Goal: Task Accomplishment & Management: Manage account settings

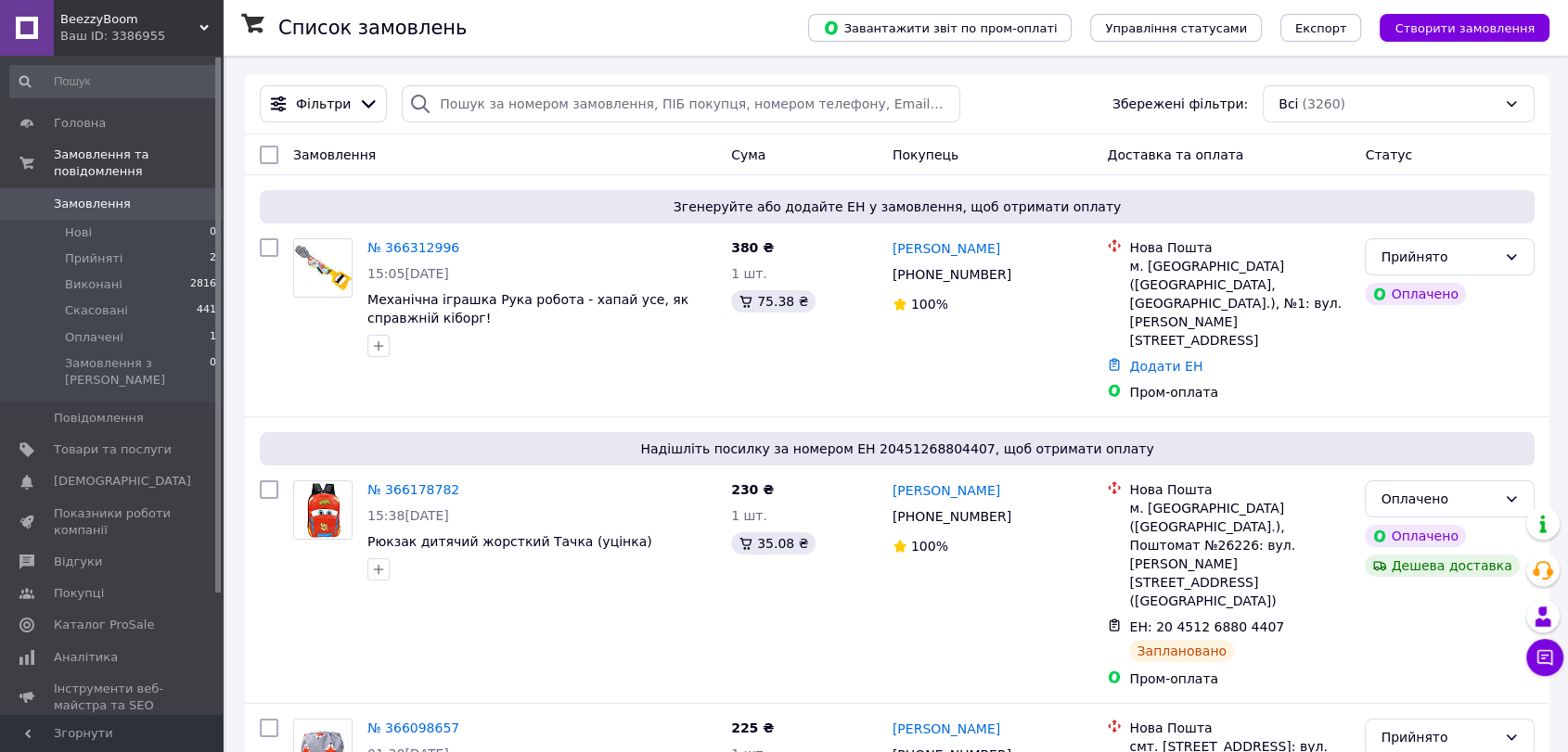
click at [422, 249] on link "№ 366312996" at bounding box center [413, 247] width 92 height 15
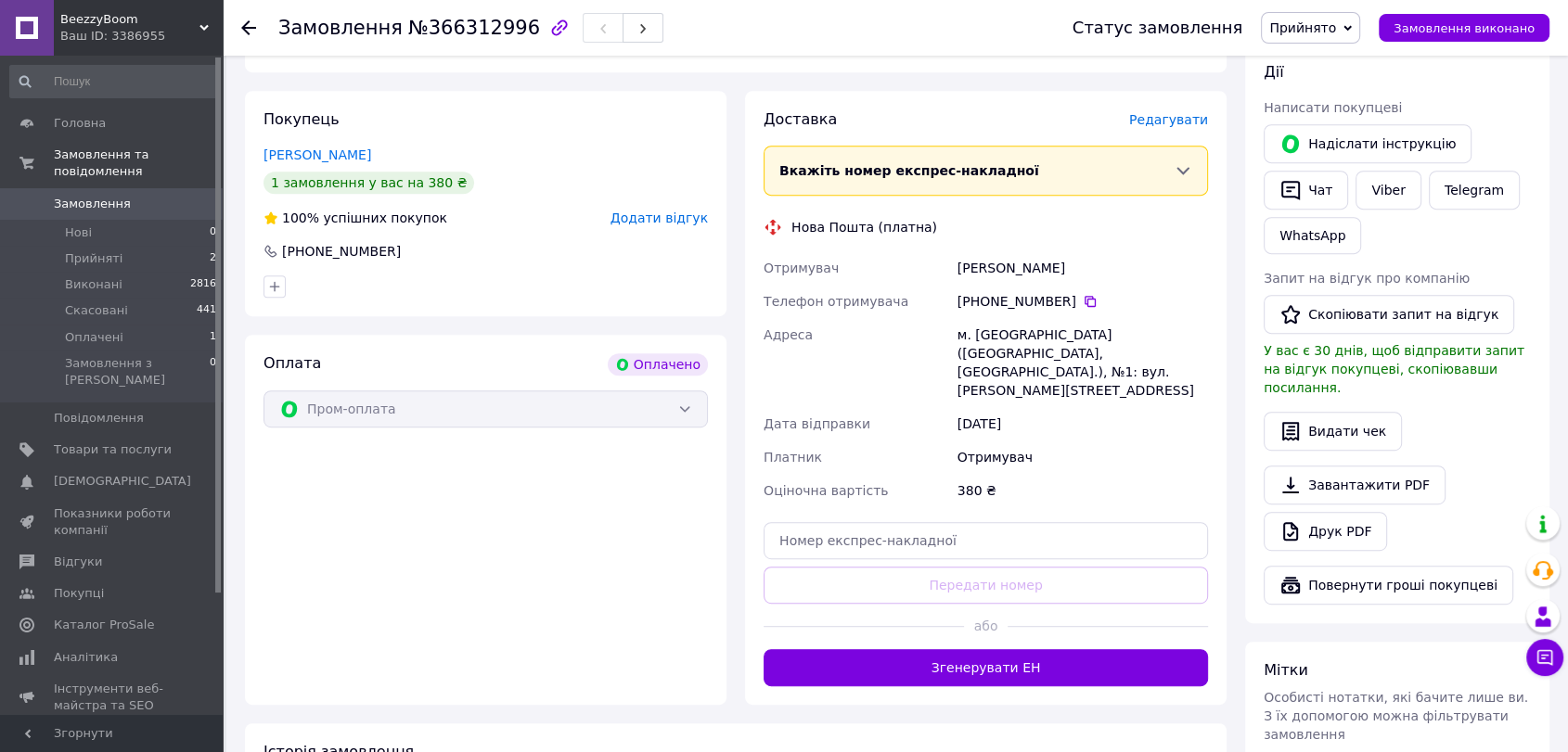
scroll to position [928, 0]
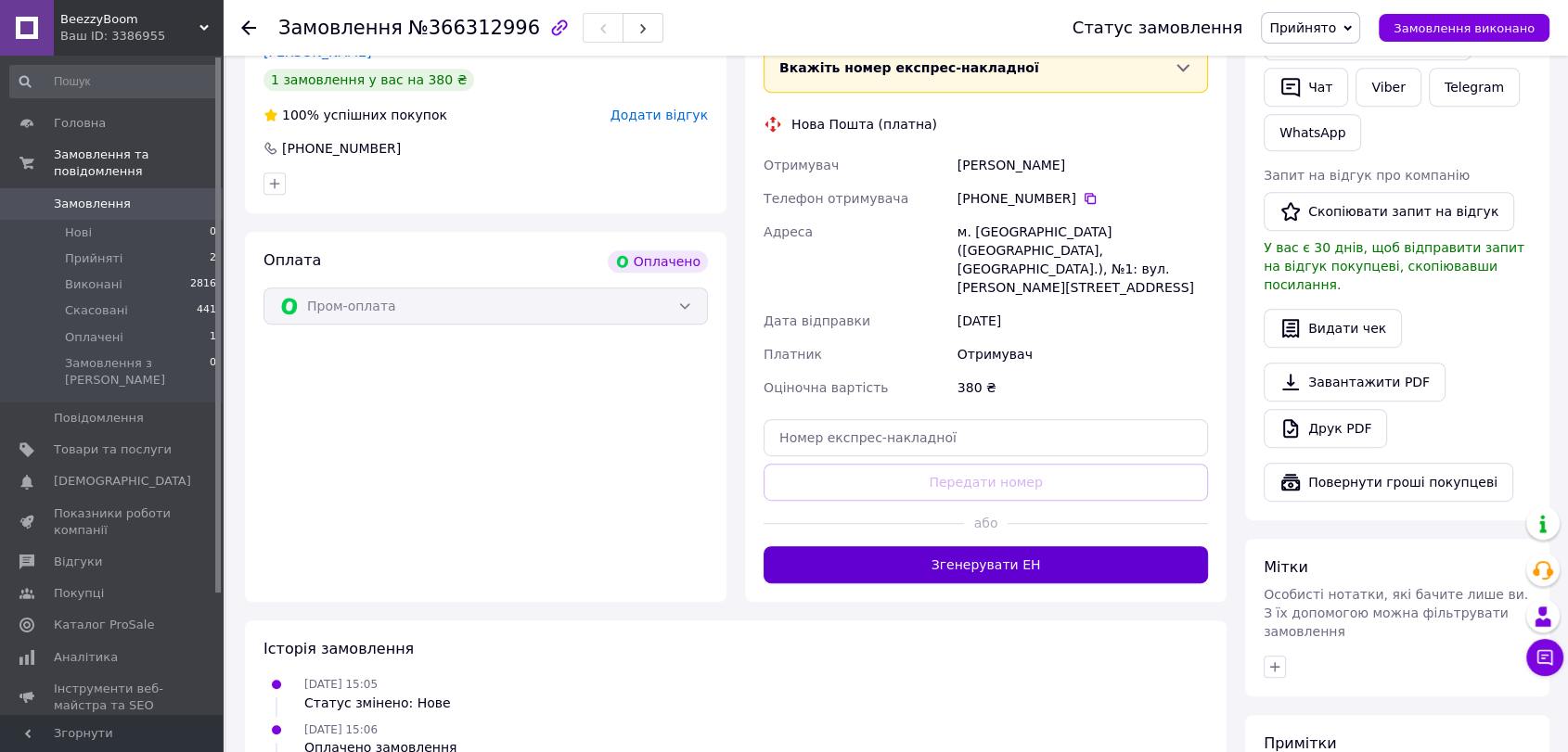
click at [983, 547] on button "Згенерувати ЕН" at bounding box center [986, 565] width 445 height 37
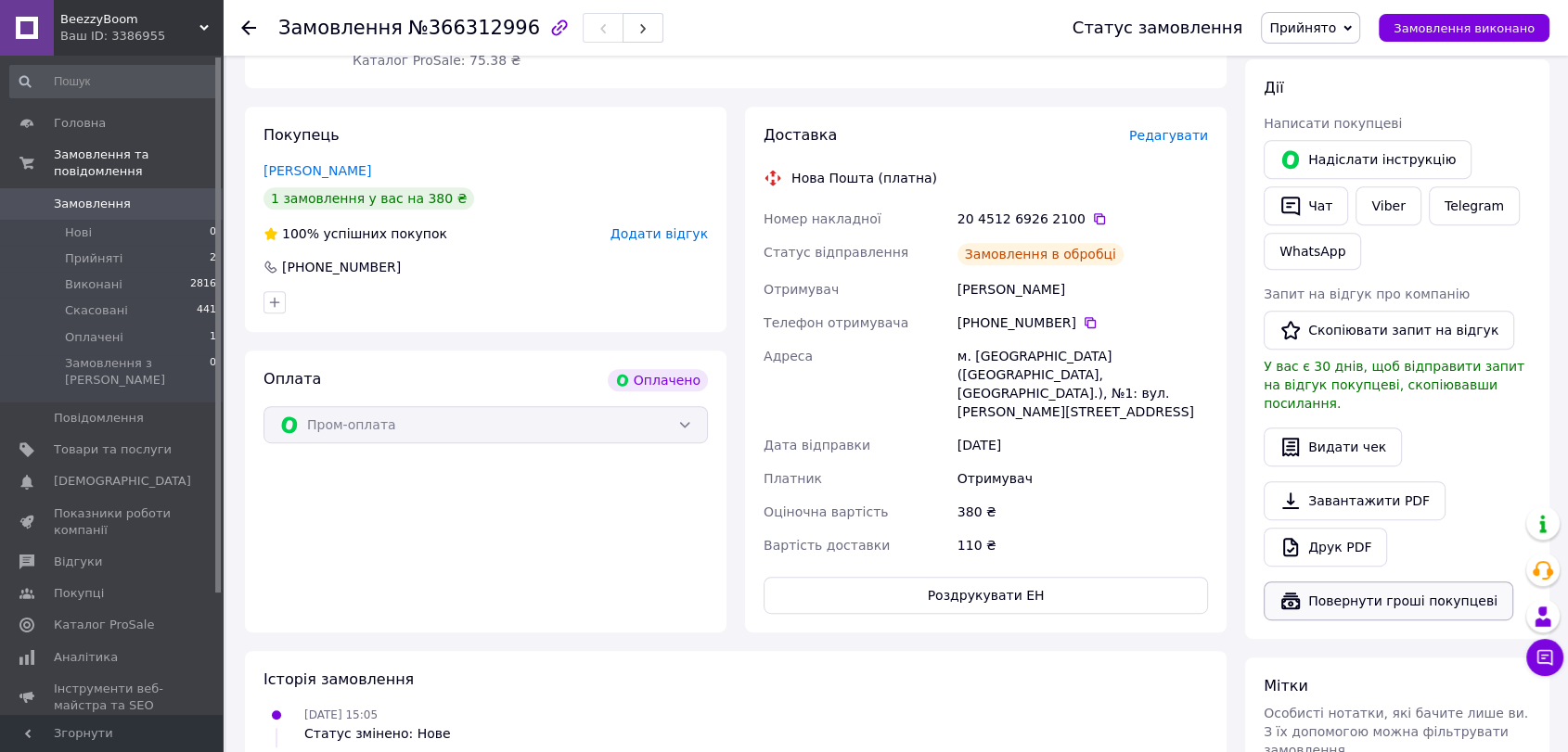
scroll to position [618, 0]
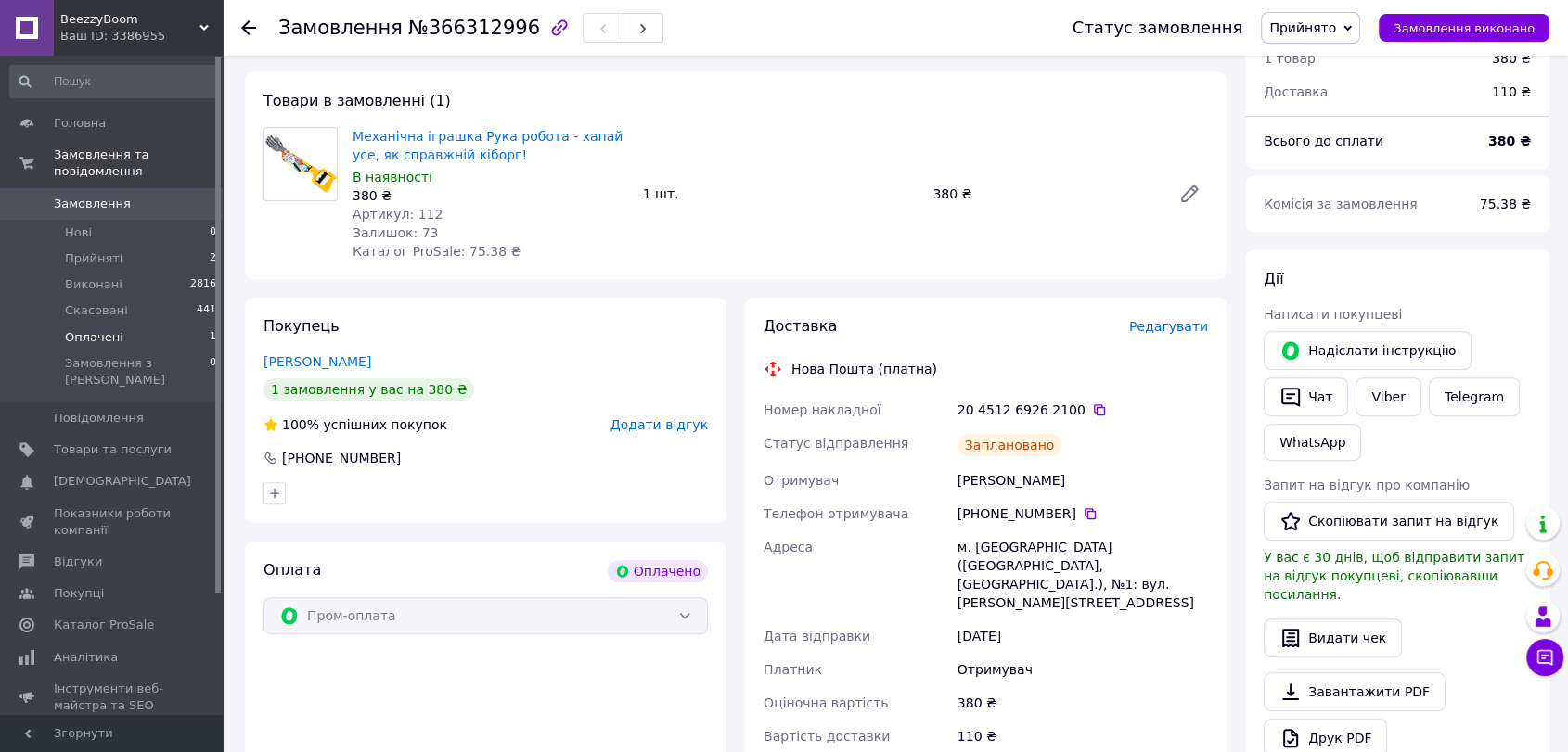
click at [82, 330] on span "Оплачені" at bounding box center [94, 338] width 59 height 17
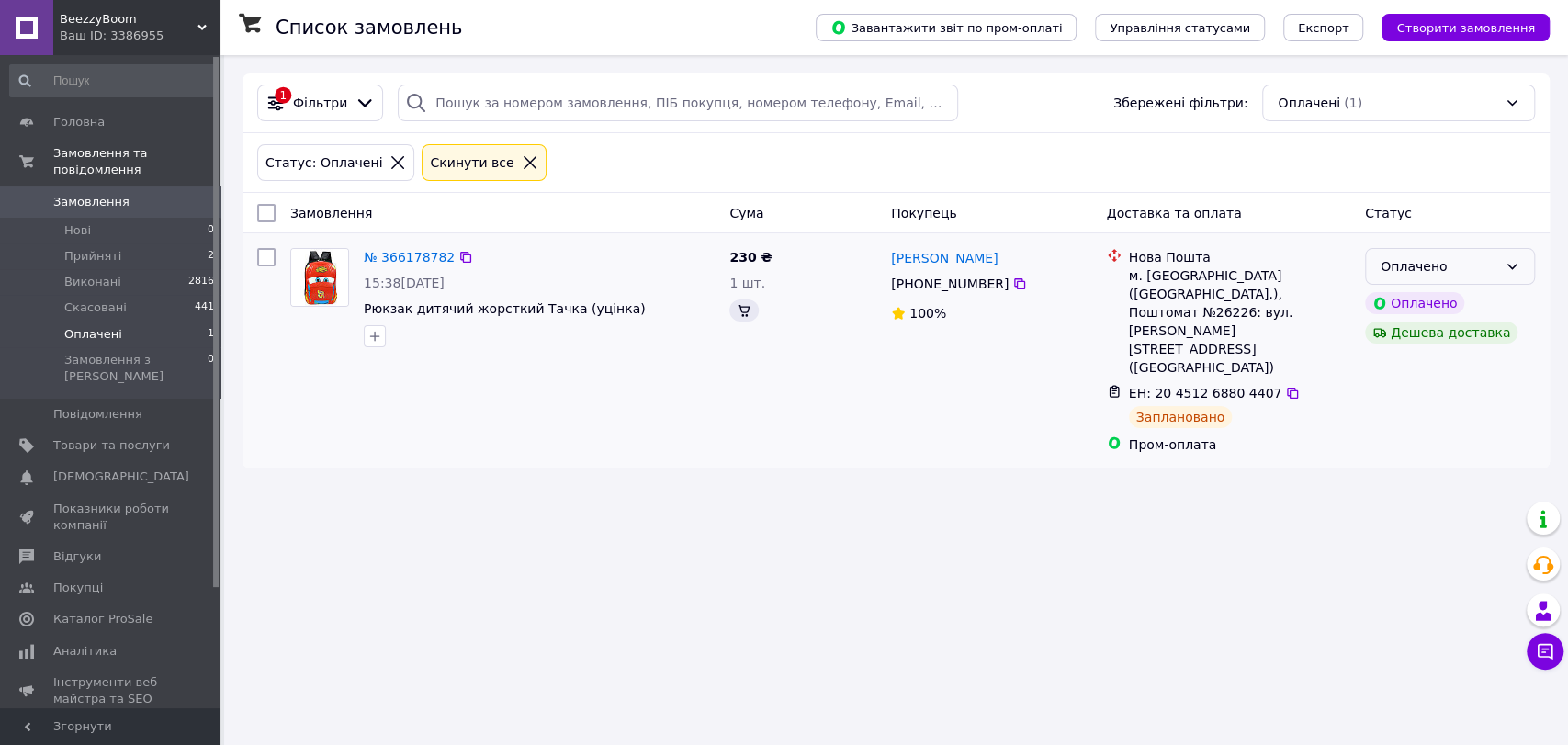
click at [1411, 266] on div "Оплачено" at bounding box center [1439, 266] width 117 height 20
click at [1419, 303] on li "Прийнято" at bounding box center [1449, 306] width 168 height 33
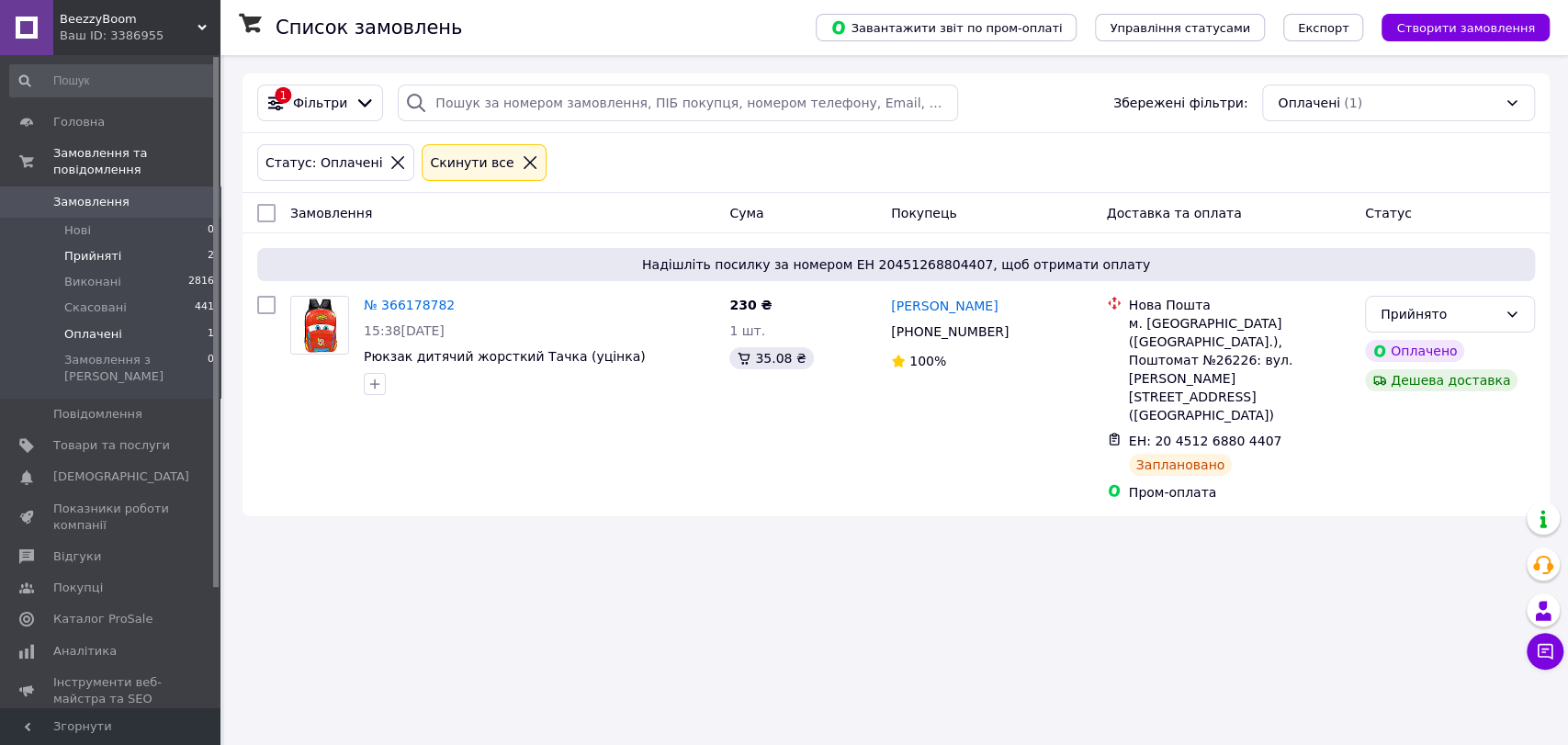
click at [89, 248] on span "Прийняті" at bounding box center [92, 256] width 57 height 17
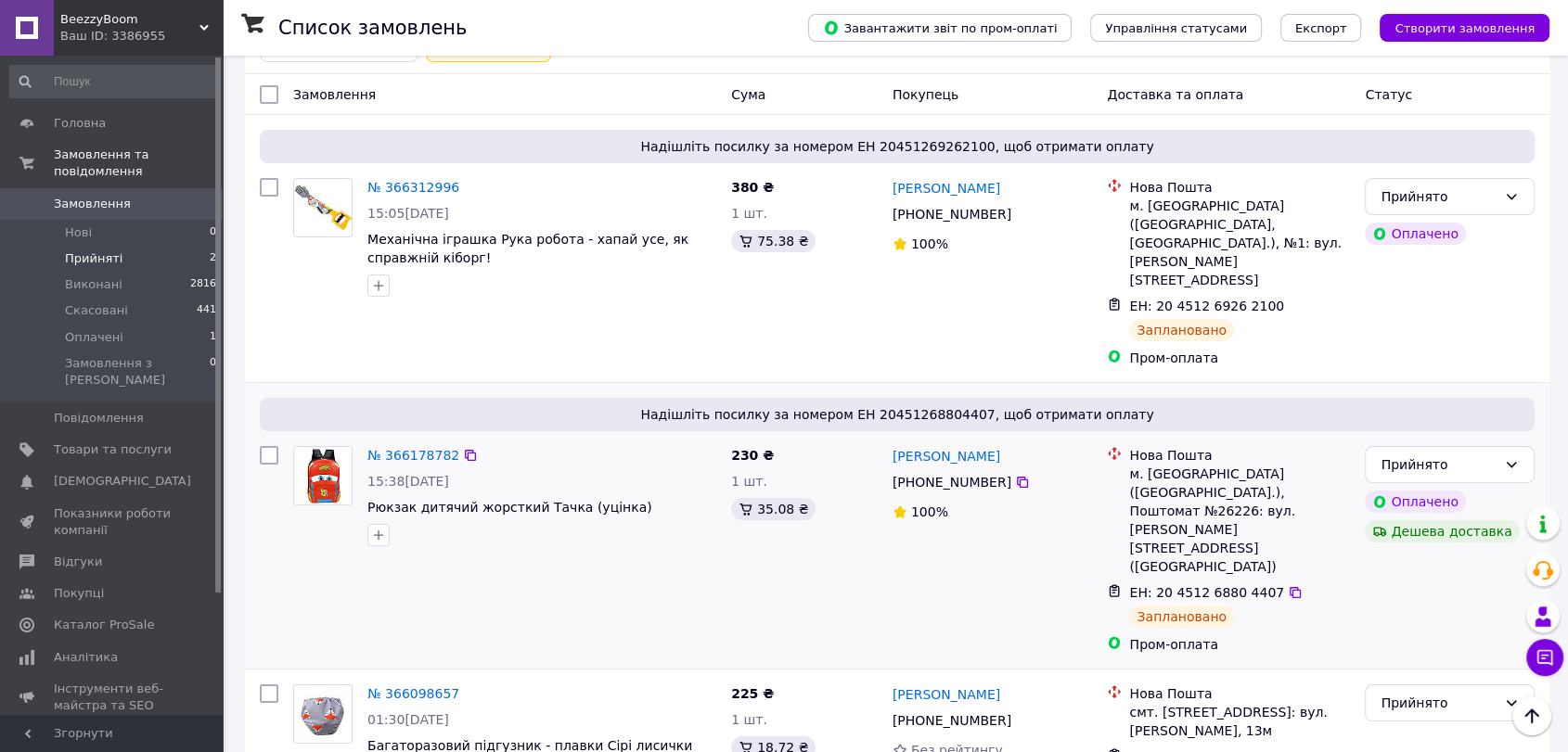
scroll to position [127, 0]
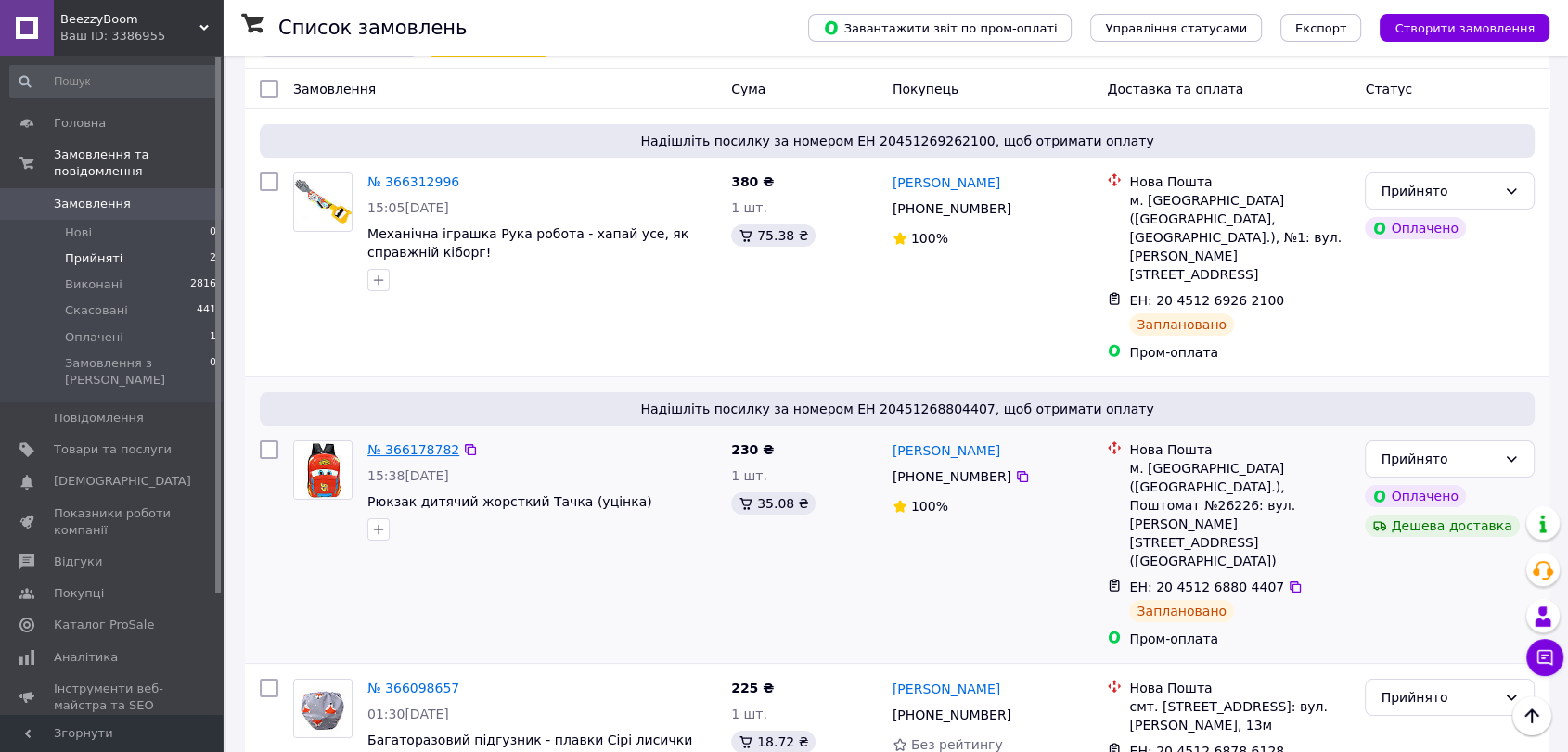
click at [405, 443] on link "№ 366178782" at bounding box center [413, 450] width 92 height 15
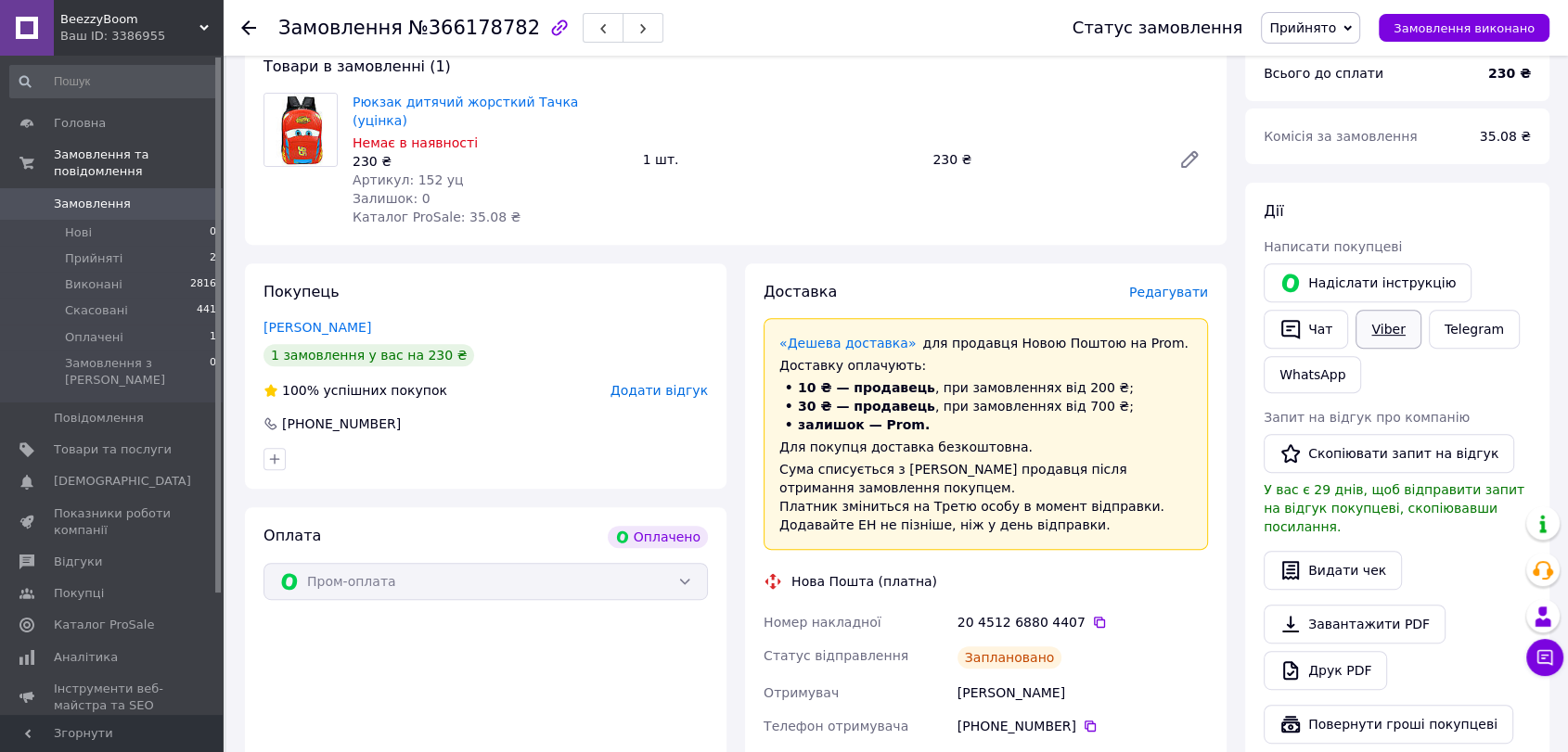
scroll to position [436, 0]
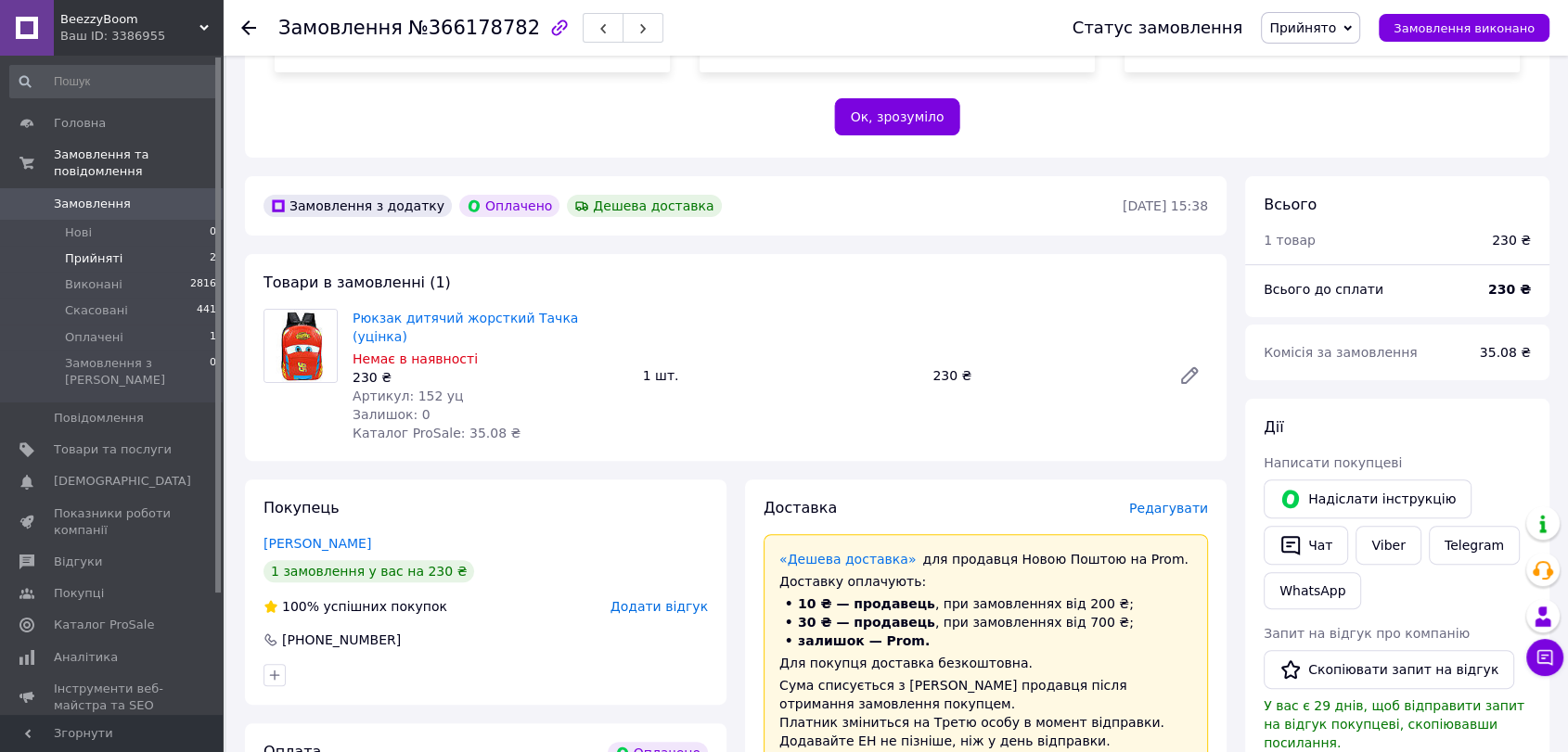
click at [102, 250] on span "Прийняті" at bounding box center [93, 258] width 58 height 17
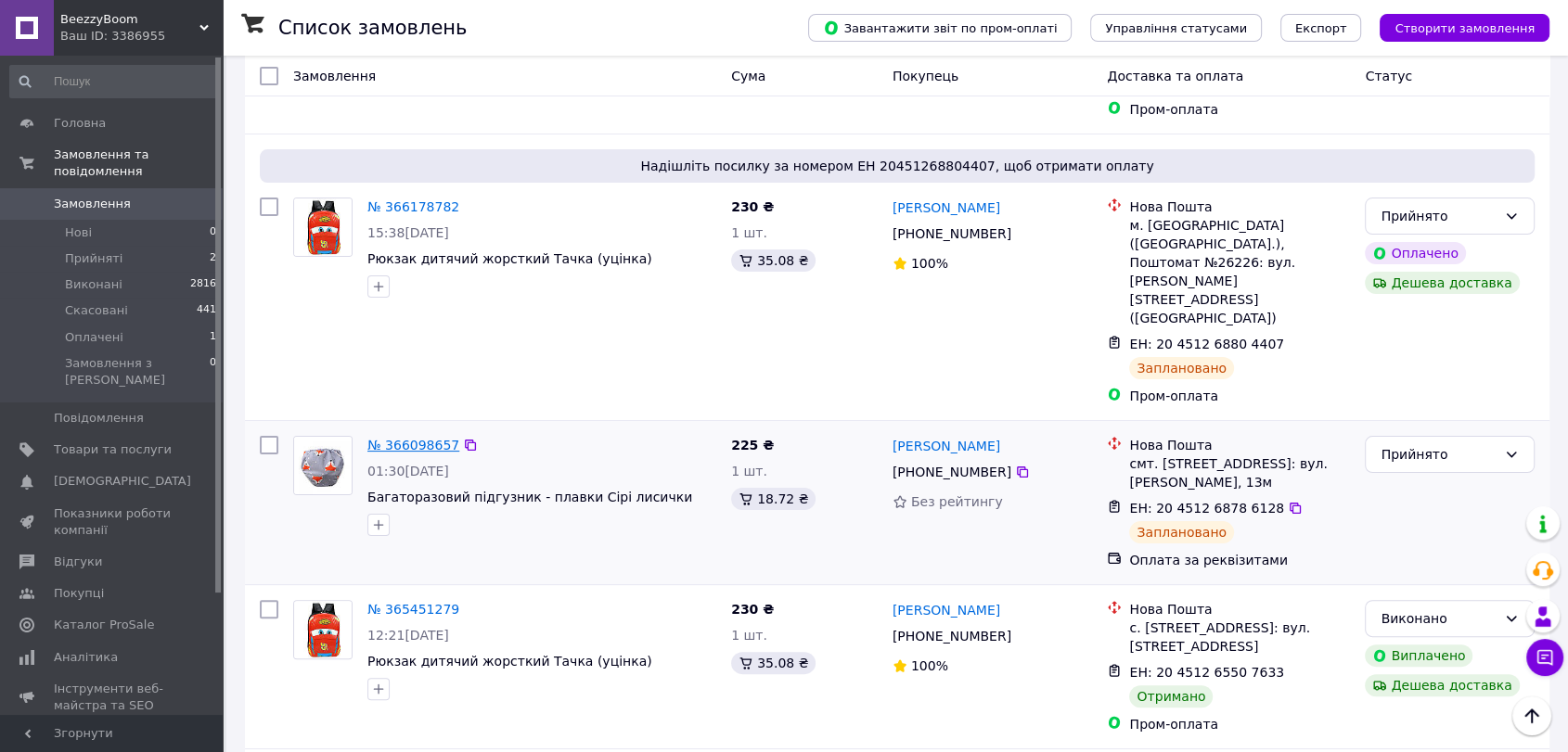
click at [419, 438] on link "№ 366098657" at bounding box center [413, 445] width 92 height 15
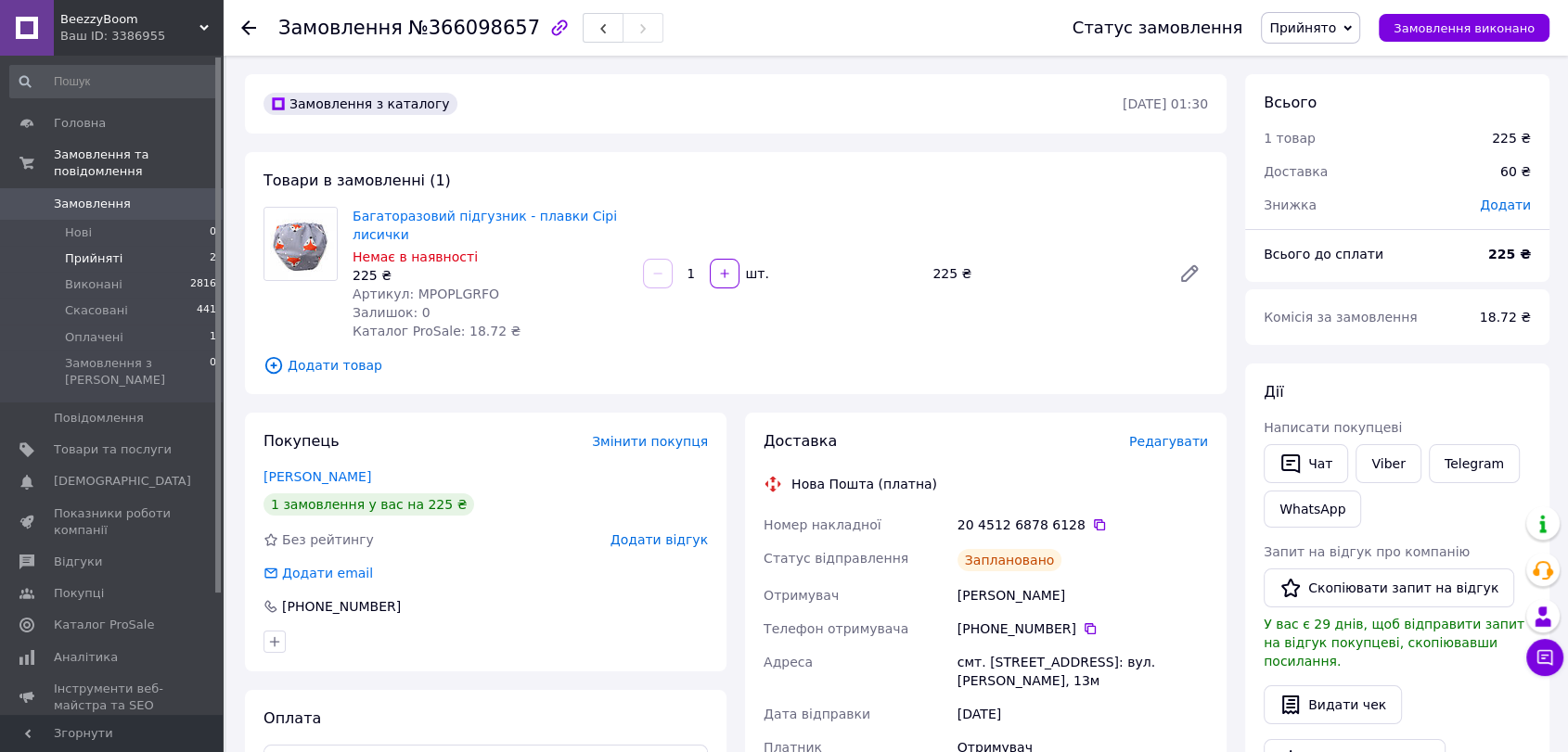
click at [63, 245] on li "Прийняті 2" at bounding box center [114, 258] width 228 height 26
